Goal: Task Accomplishment & Management: Use online tool/utility

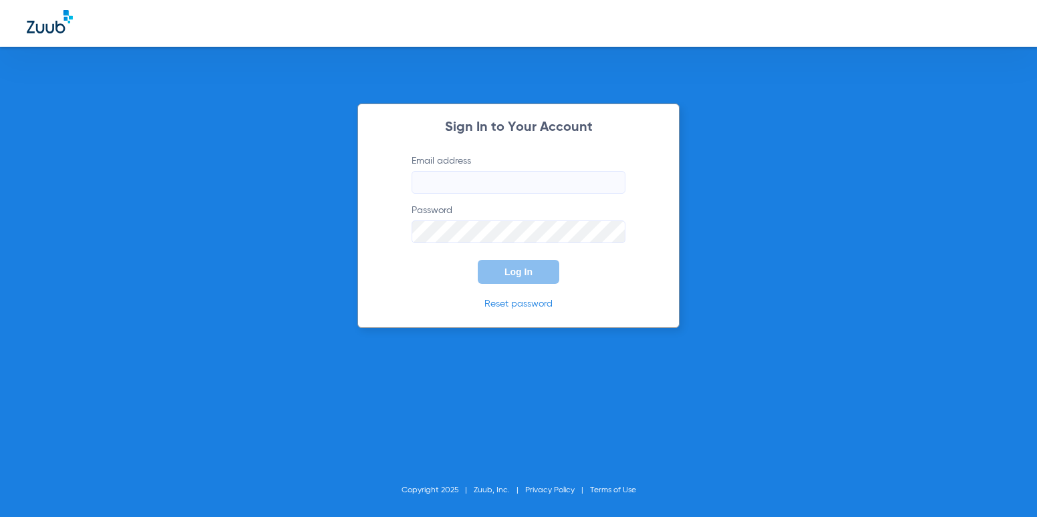
click at [509, 178] on input "Email address" at bounding box center [519, 182] width 214 height 23
type input "[EMAIL_ADDRESS][DOMAIN_NAME]"
click at [478, 260] on button "Log In" at bounding box center [518, 272] width 81 height 24
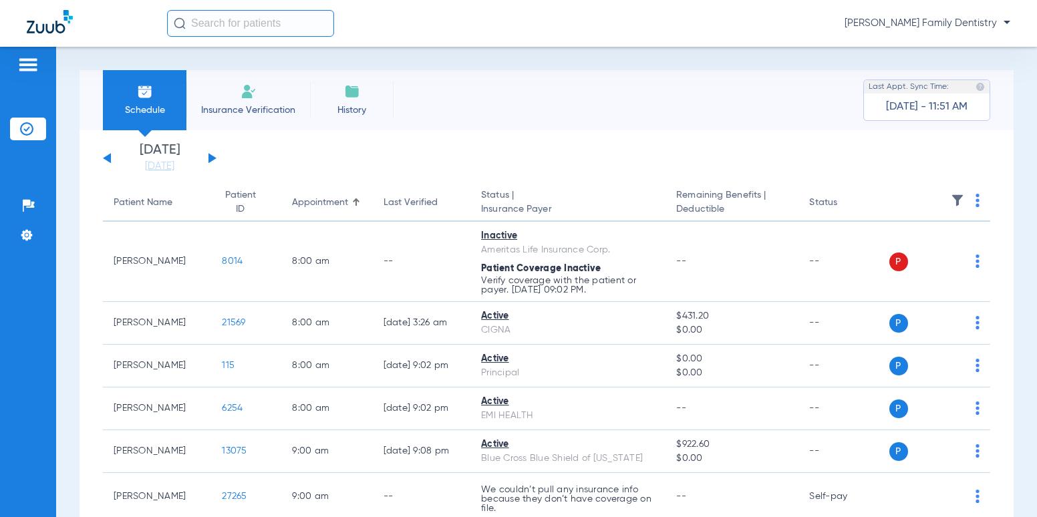
click at [252, 19] on input "text" at bounding box center [250, 23] width 167 height 27
click at [208, 160] on div "[DATE] [DATE] [DATE] [DATE] [DATE] [DATE] [DATE] [DATE] [DATE] [DATE] [DATE] [D…" at bounding box center [160, 158] width 114 height 29
click at [211, 160] on button at bounding box center [212, 158] width 8 height 10
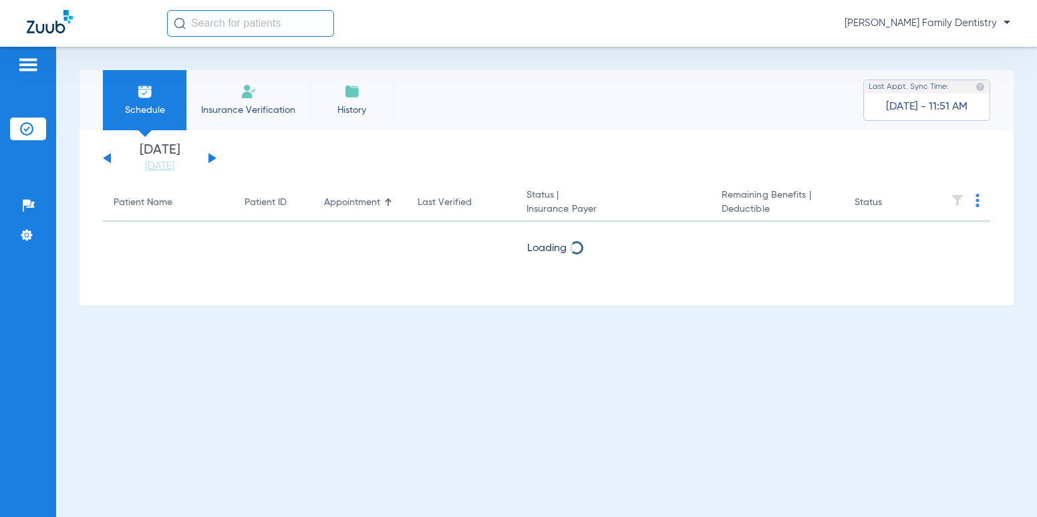
click at [211, 160] on button at bounding box center [212, 158] width 8 height 10
